Goal: Task Accomplishment & Management: Manage account settings

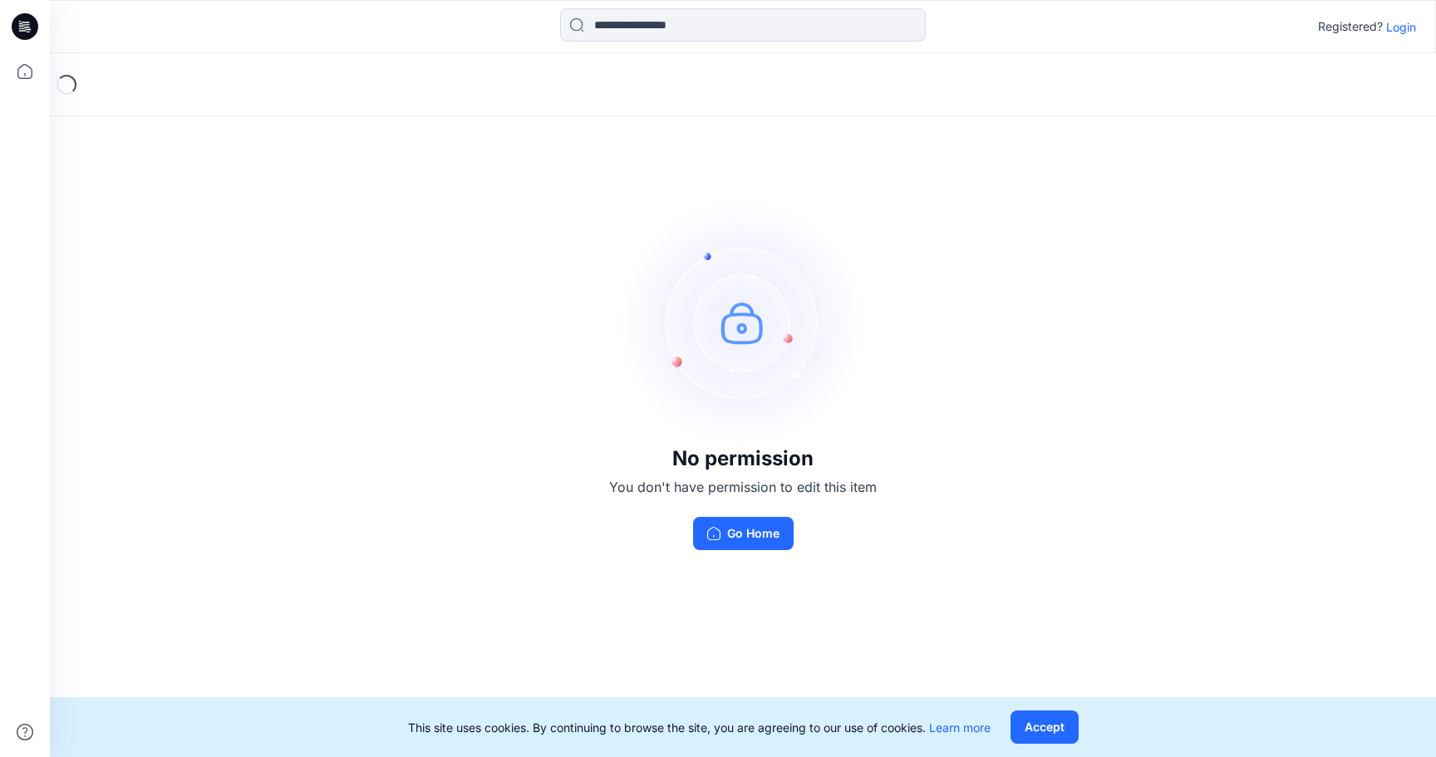
click at [1044, 729] on button "Accept" at bounding box center [1045, 727] width 68 height 33
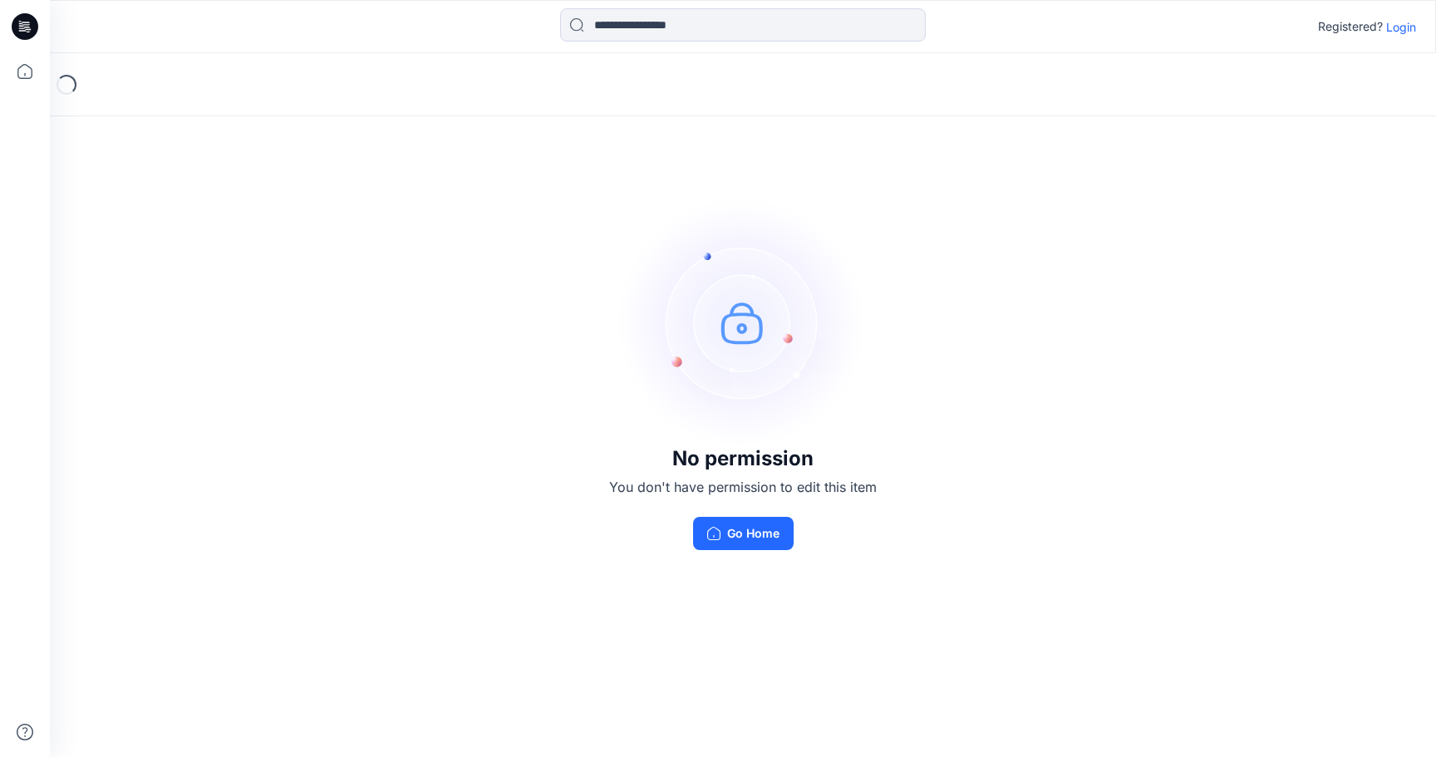
click at [1408, 29] on p "Login" at bounding box center [1401, 26] width 30 height 17
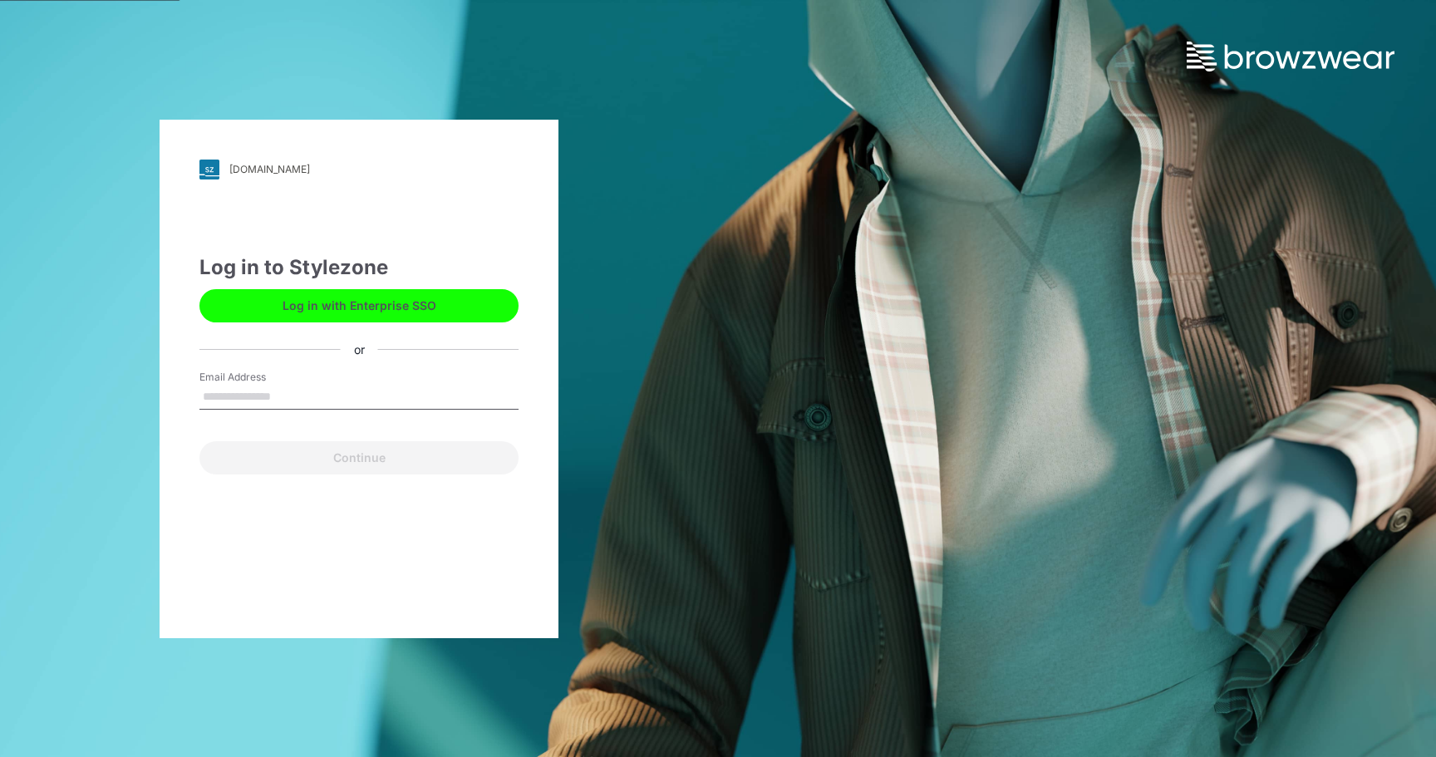
type input "**********"
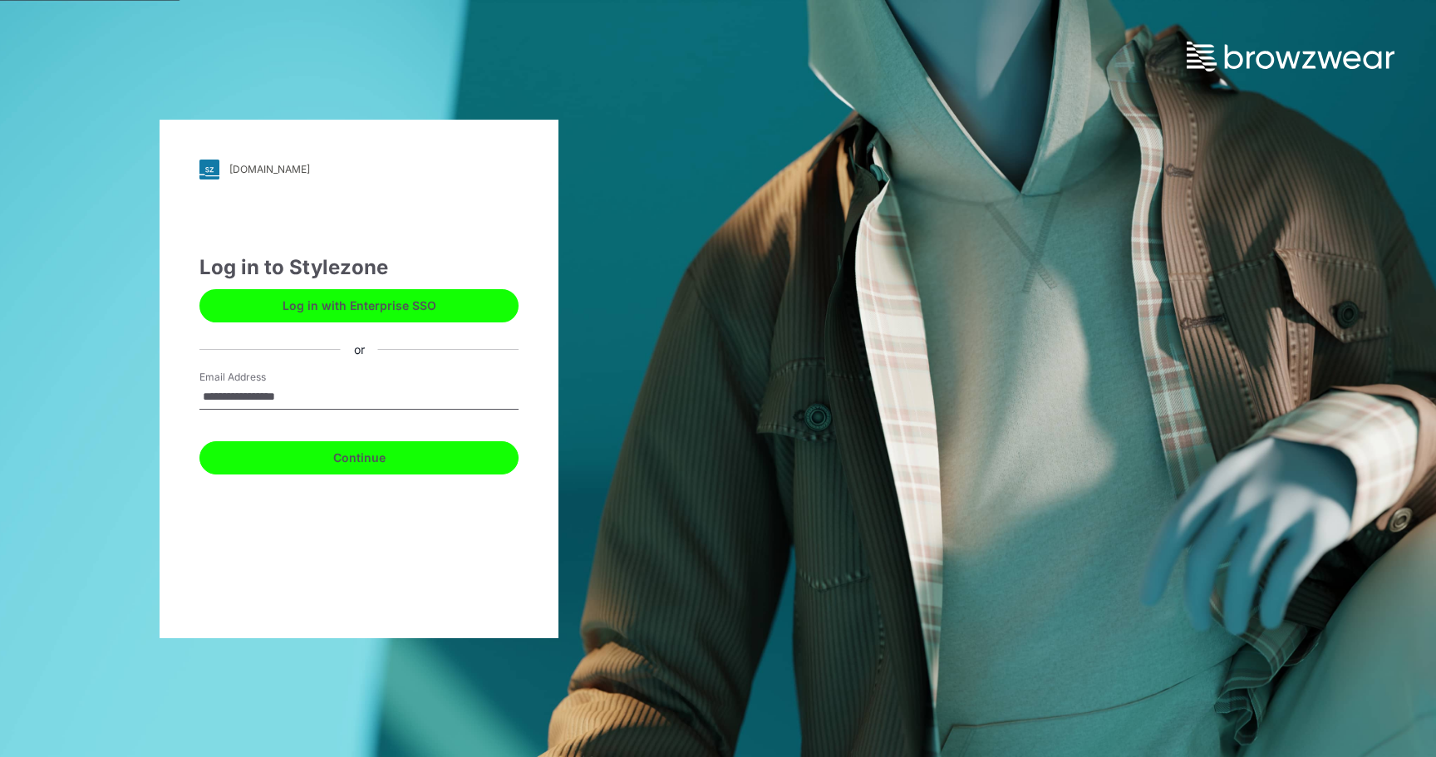
click at [370, 462] on button "Continue" at bounding box center [358, 457] width 319 height 33
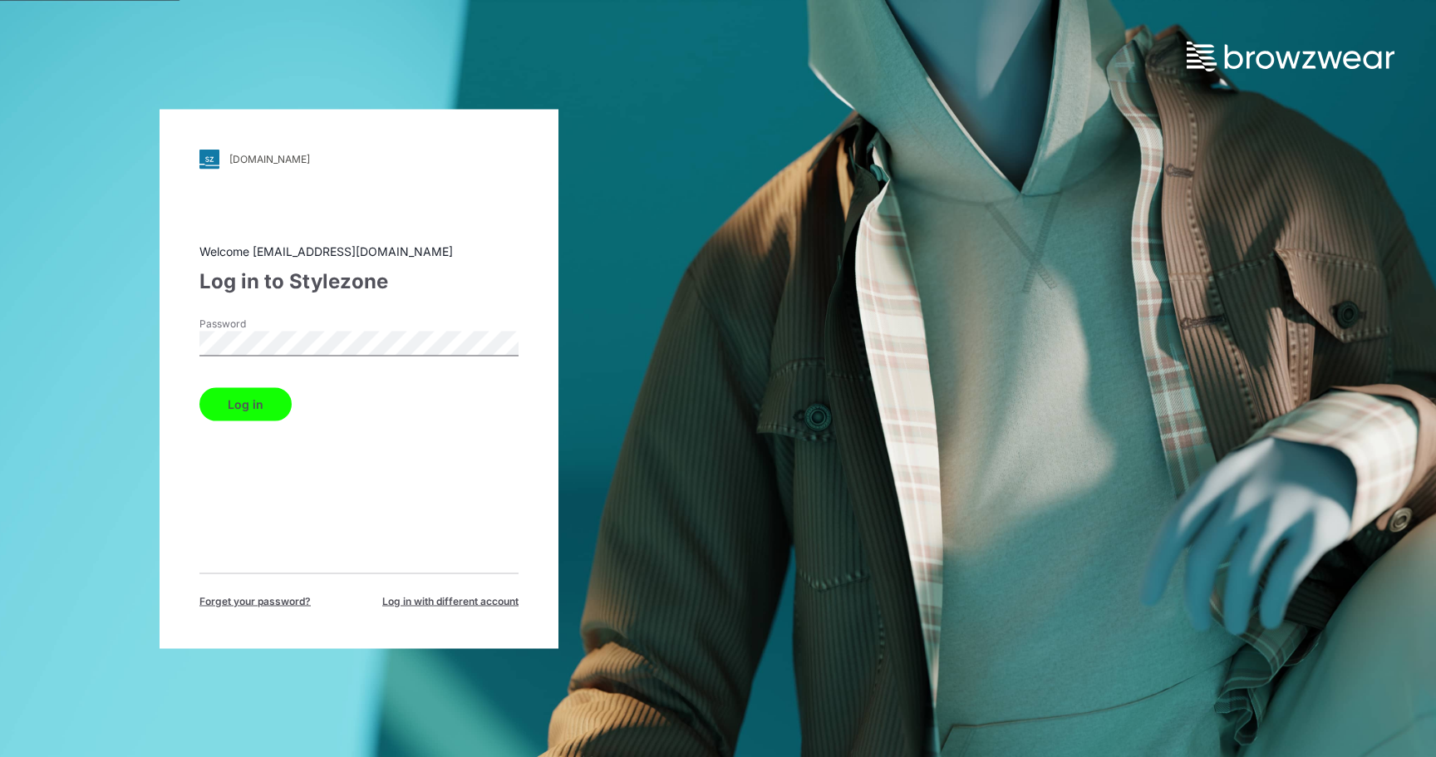
click at [254, 407] on button "Log in" at bounding box center [245, 403] width 92 height 33
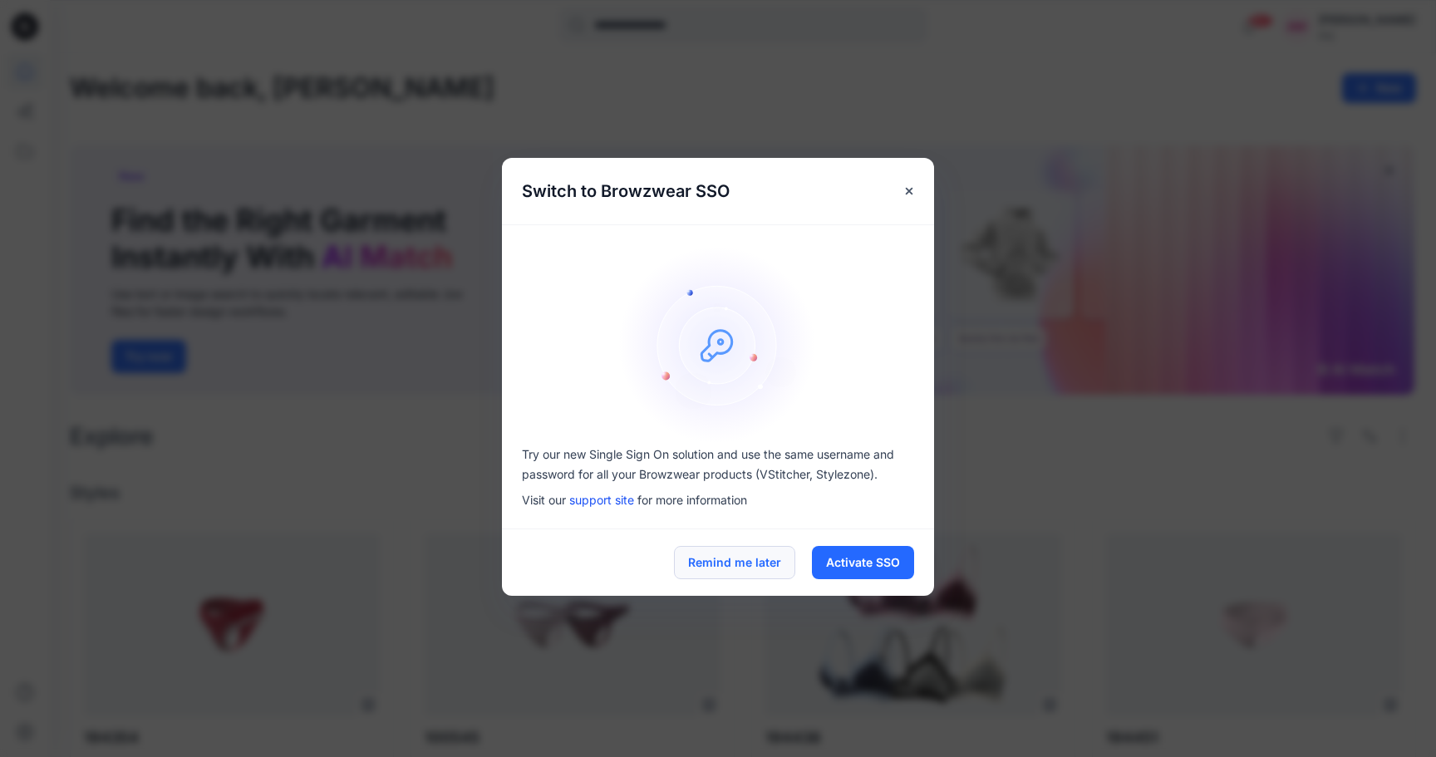
click at [741, 565] on button "Remind me later" at bounding box center [734, 562] width 121 height 33
